Goal: Task Accomplishment & Management: Manage account settings

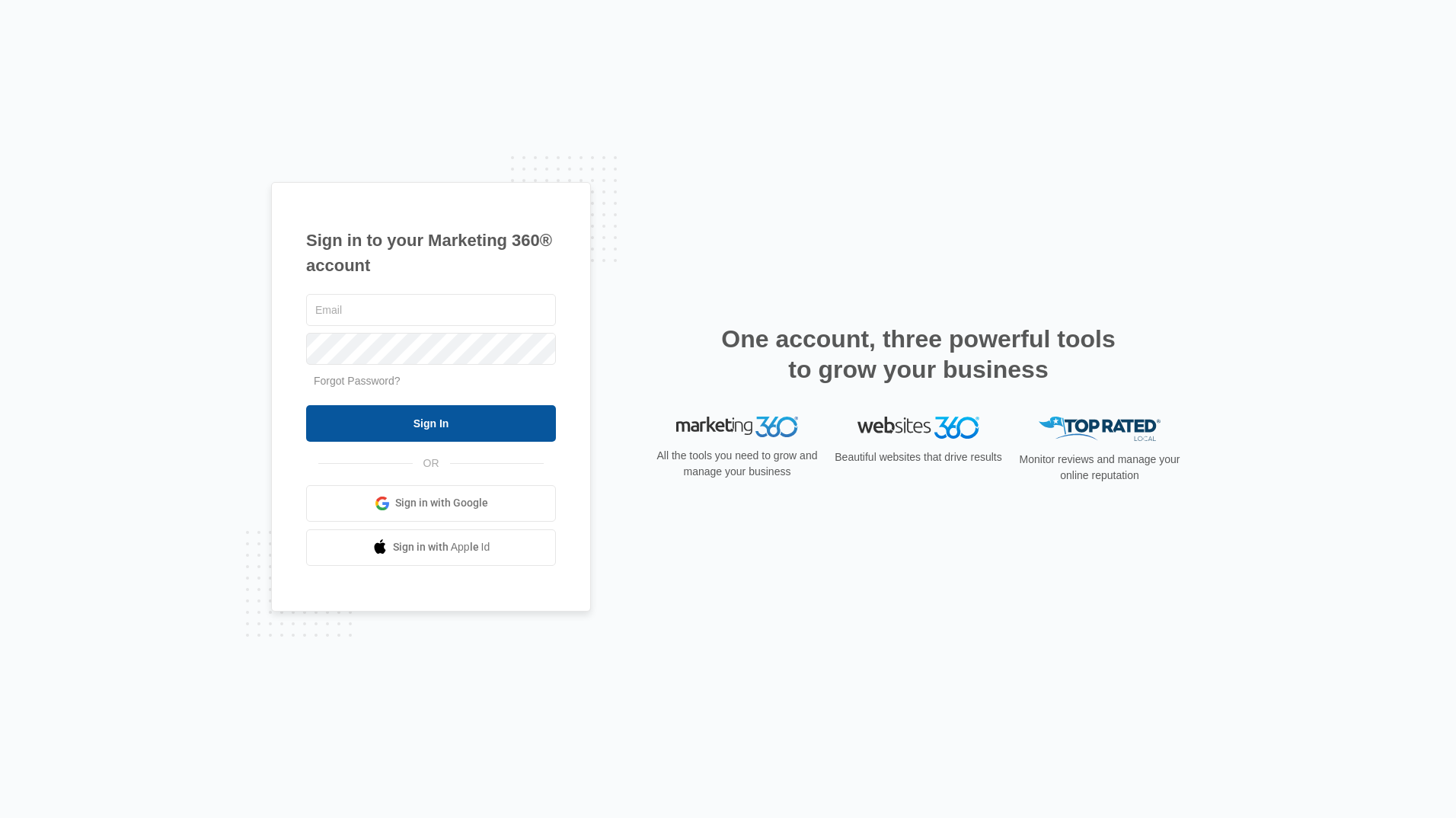
type input "info@boroffortcollins.com"
click at [458, 418] on input "Sign In" at bounding box center [431, 423] width 250 height 37
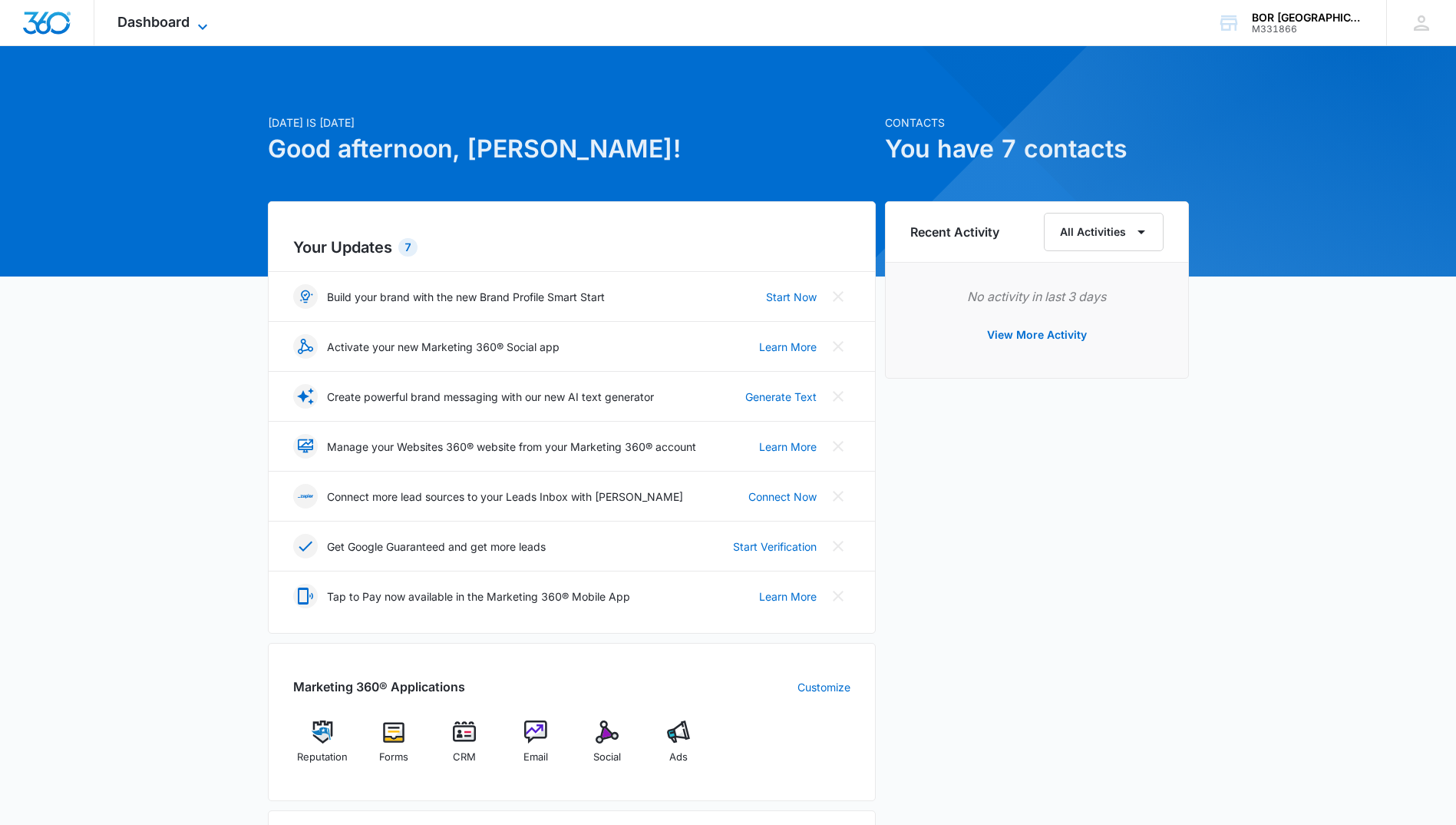
click at [195, 19] on icon at bounding box center [202, 27] width 19 height 19
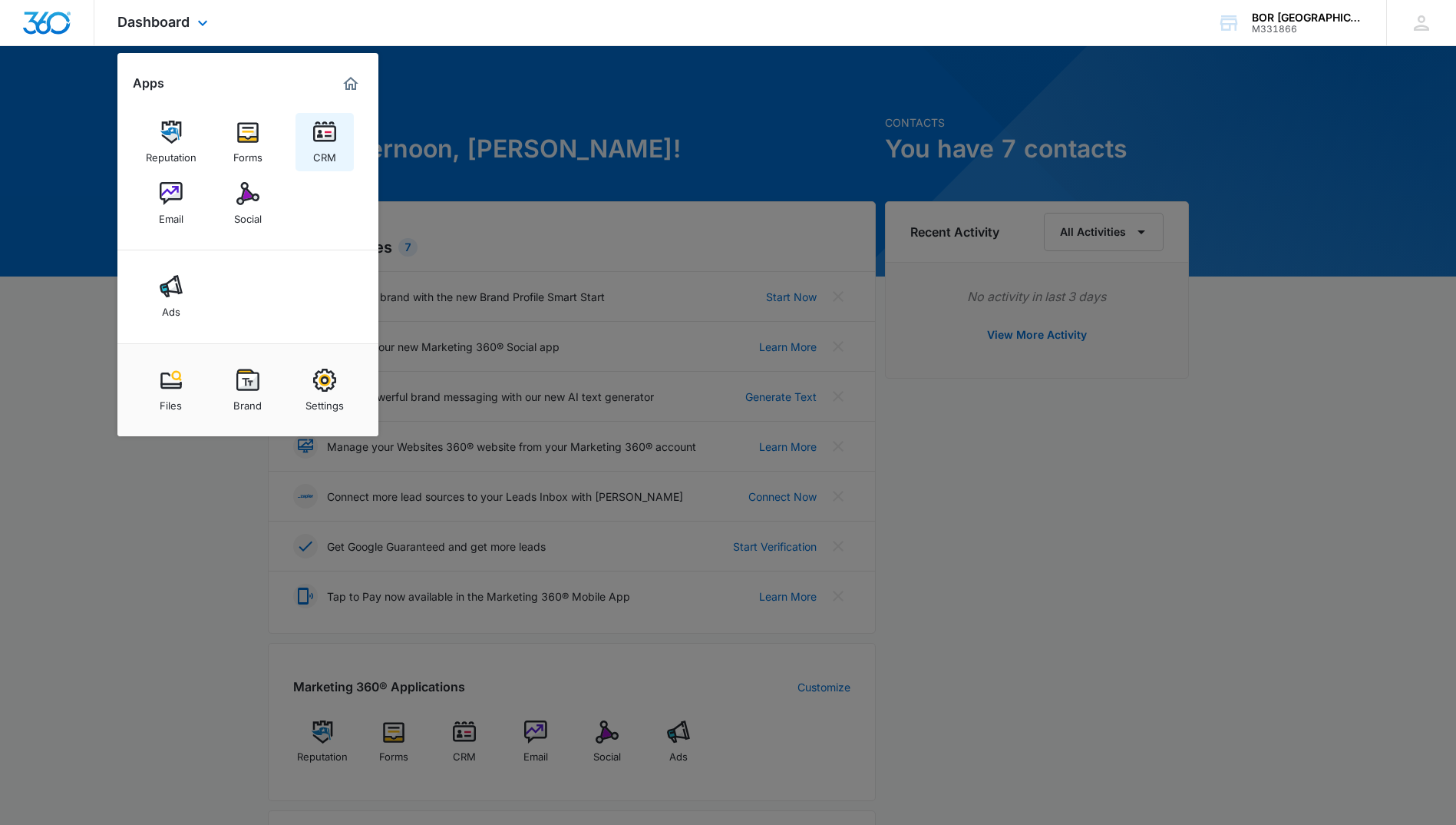
click at [325, 139] on img at bounding box center [324, 132] width 23 height 23
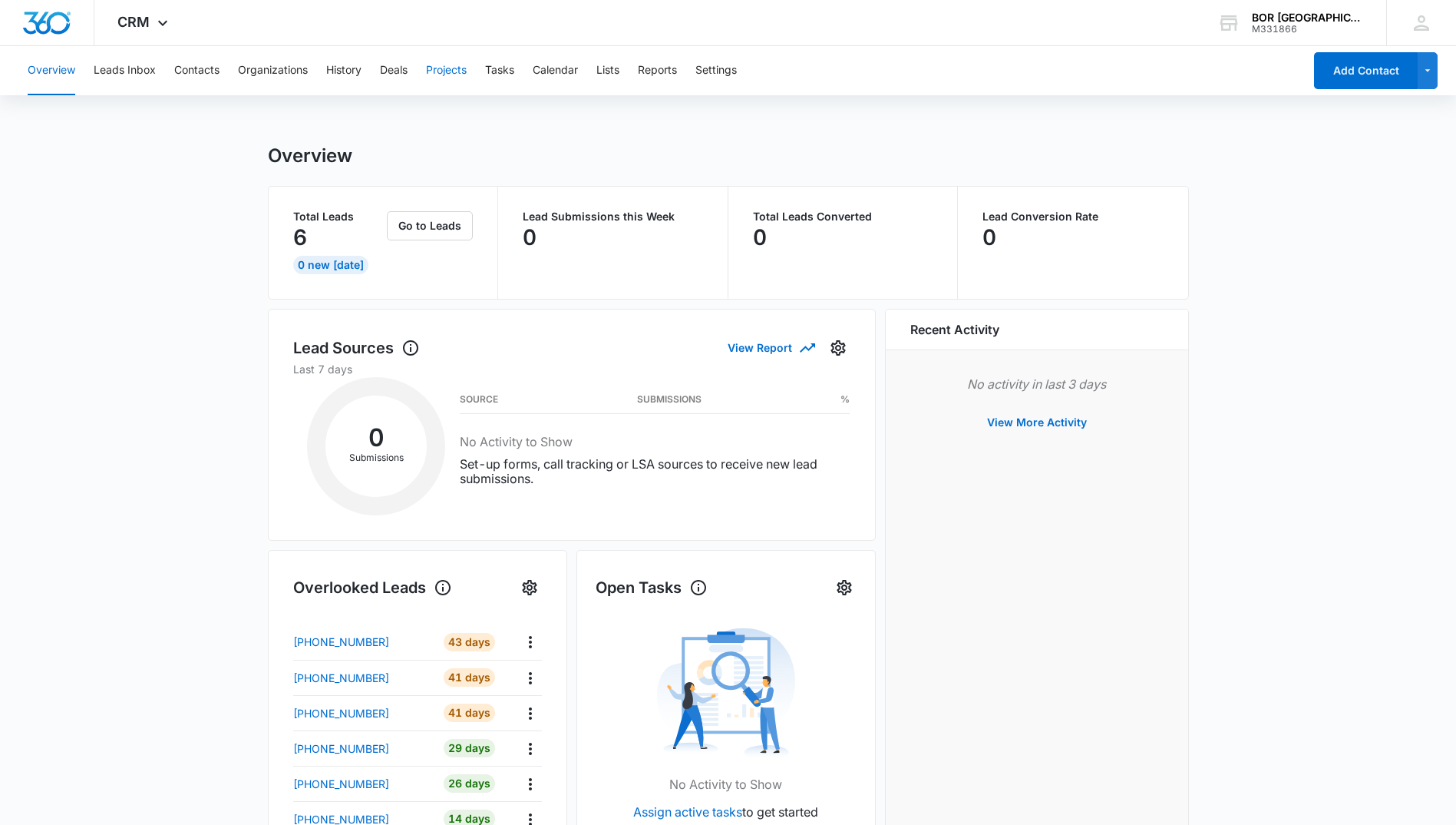
click at [466, 67] on button "Projects" at bounding box center [446, 71] width 40 height 49
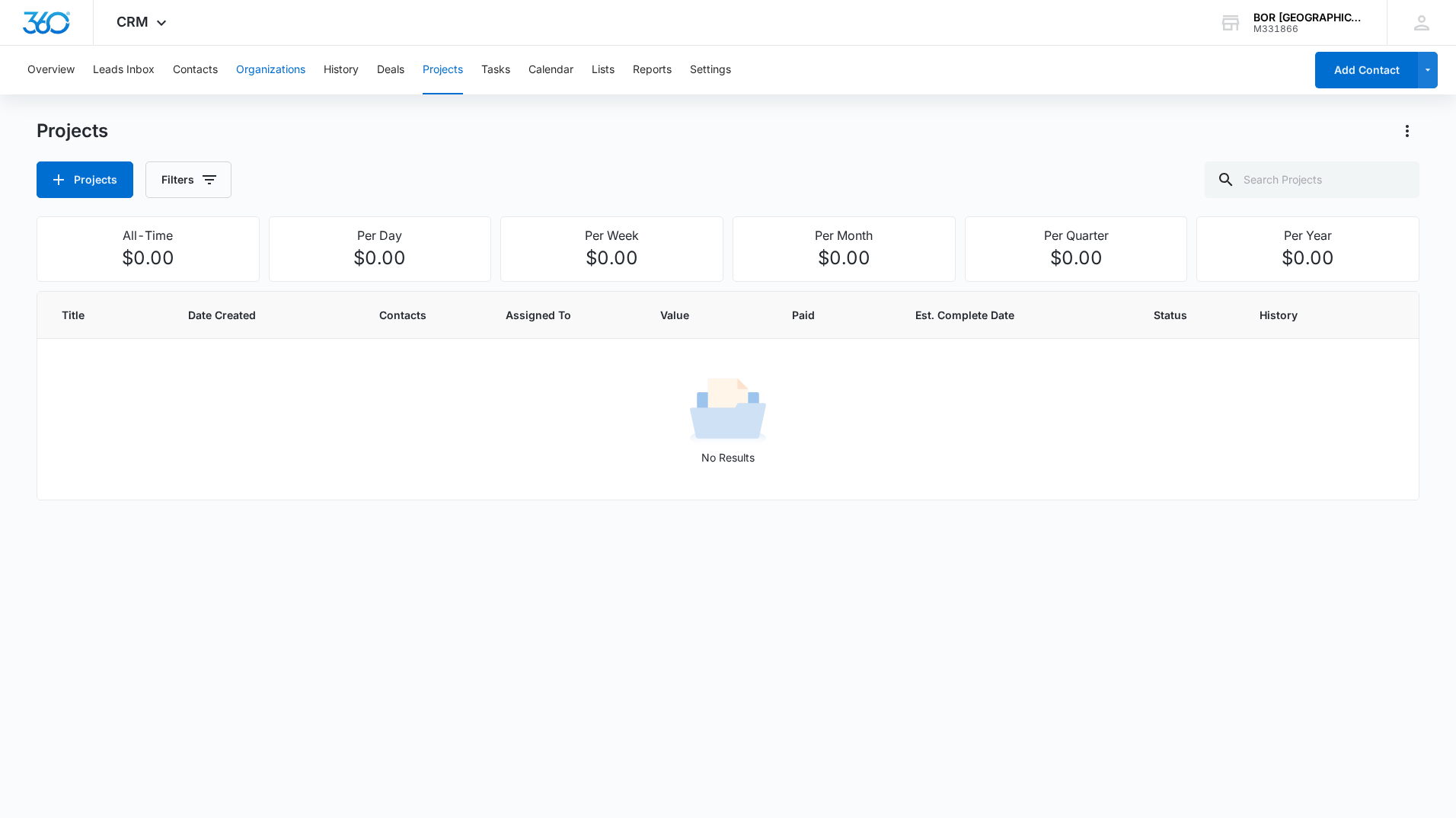
click at [260, 67] on button "Organizations" at bounding box center [270, 70] width 69 height 49
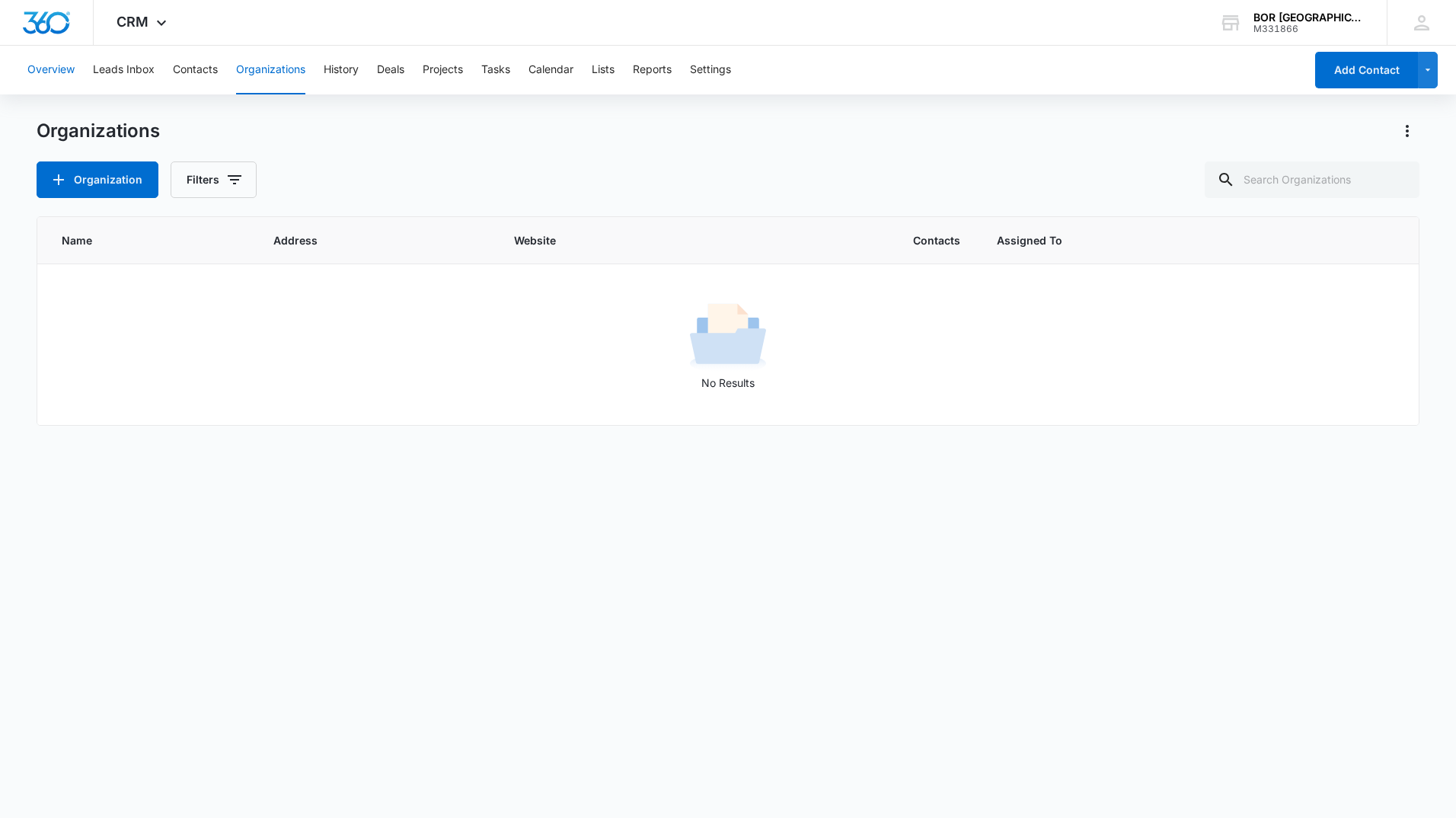
click at [52, 69] on button "Overview" at bounding box center [51, 70] width 47 height 49
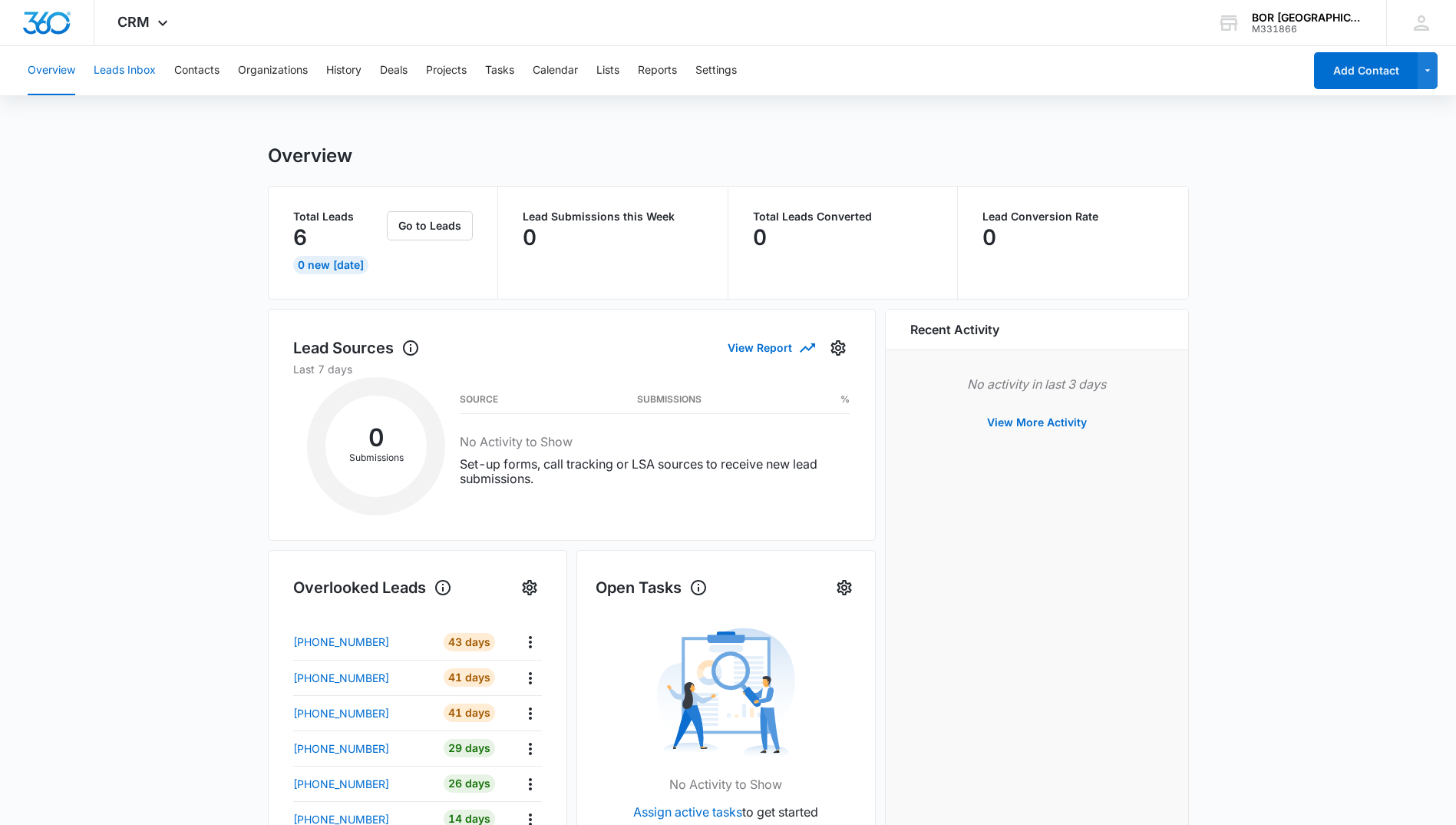
click at [132, 72] on button "Leads Inbox" at bounding box center [125, 71] width 62 height 49
